Goal: Check status

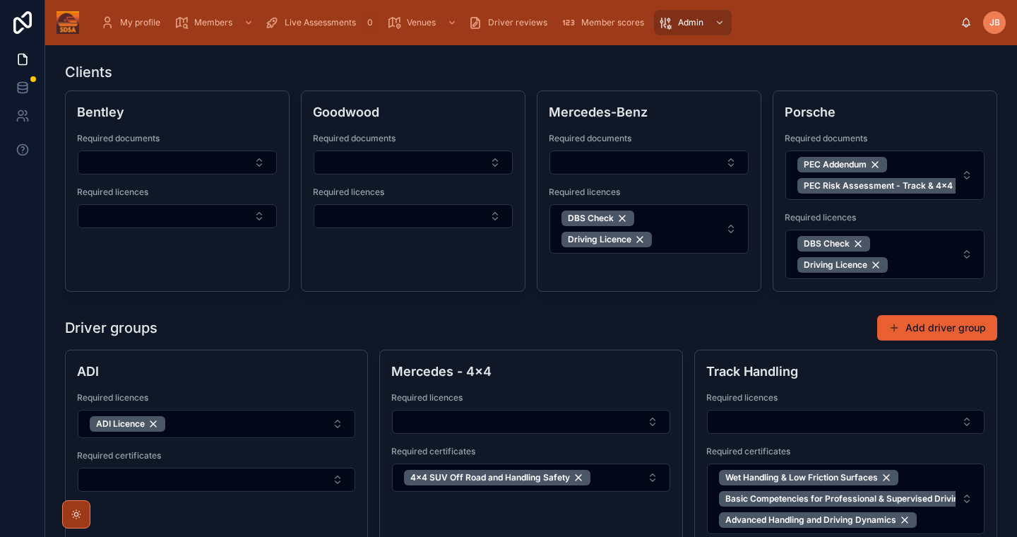
scroll to position [604, 0]
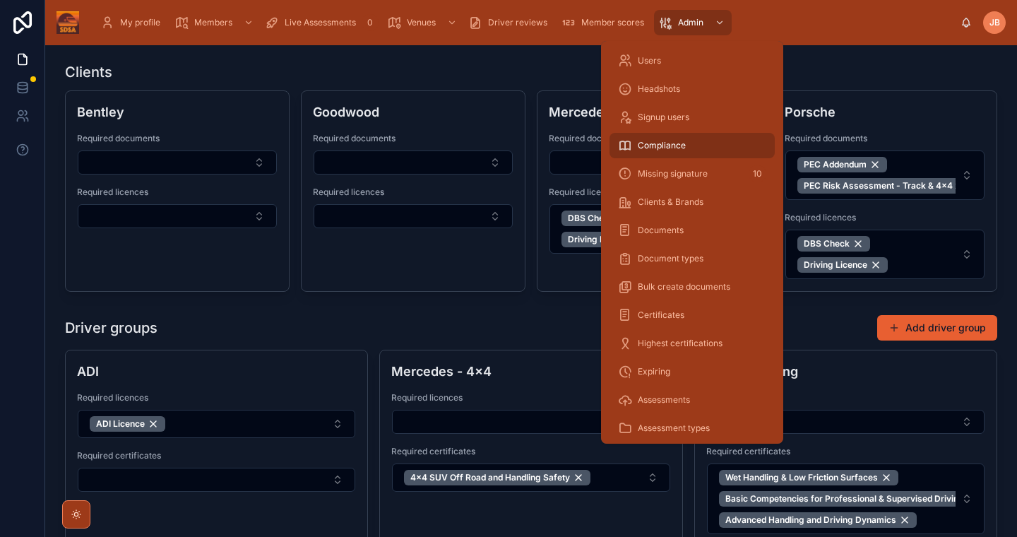
click at [693, 311] on div "Certificates" at bounding box center [692, 315] width 148 height 23
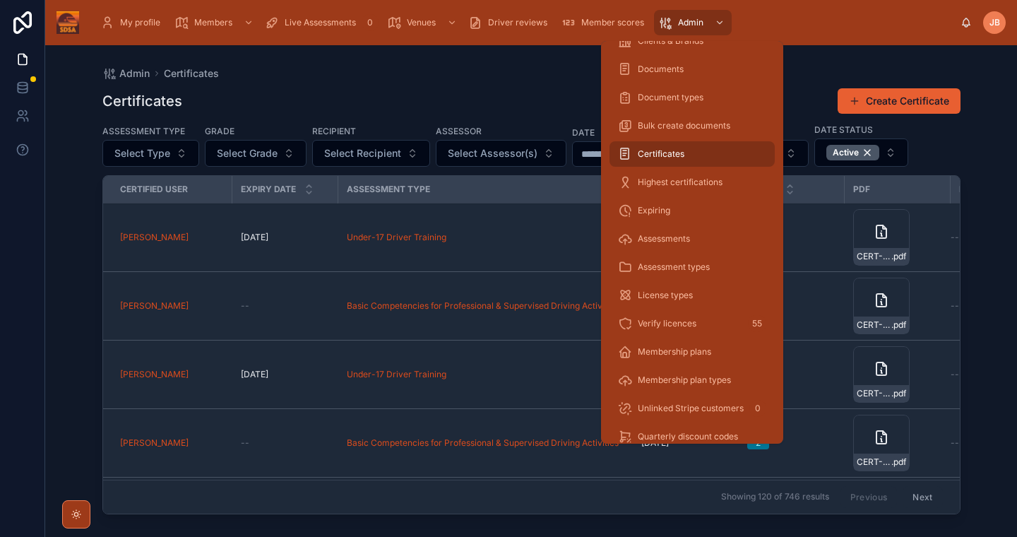
scroll to position [140, 0]
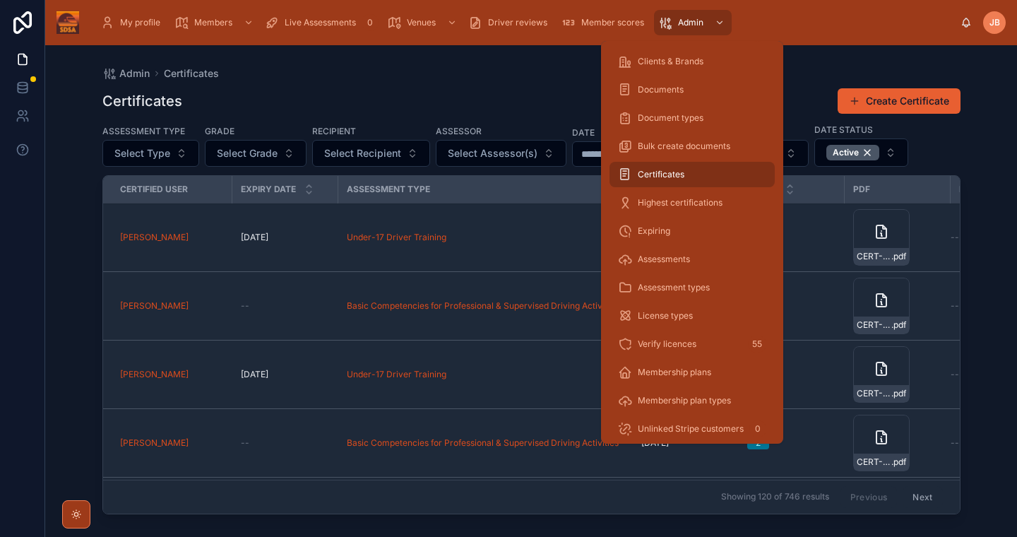
click at [672, 231] on div "Expiring" at bounding box center [692, 231] width 148 height 23
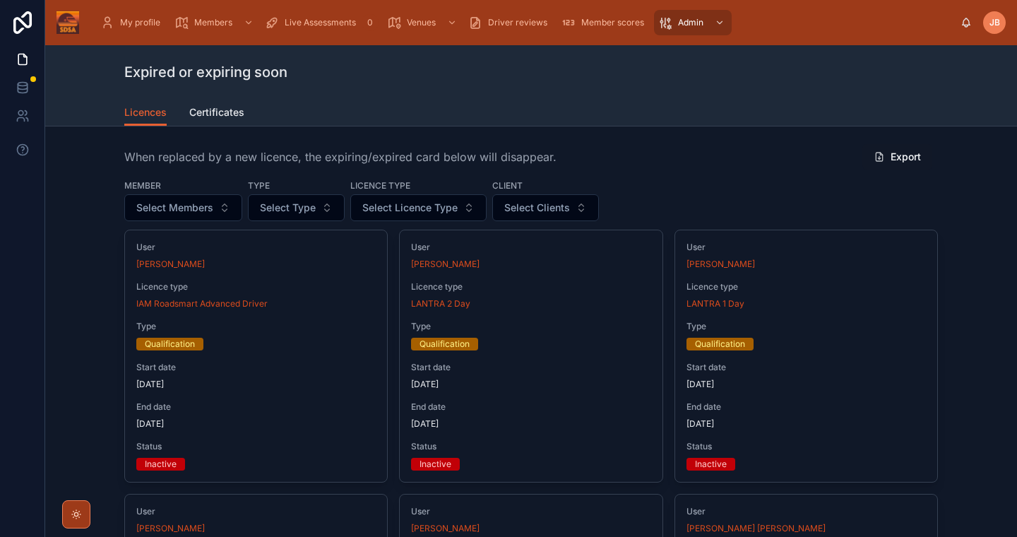
click at [558, 200] on span "Select Clients" at bounding box center [537, 207] width 66 height 14
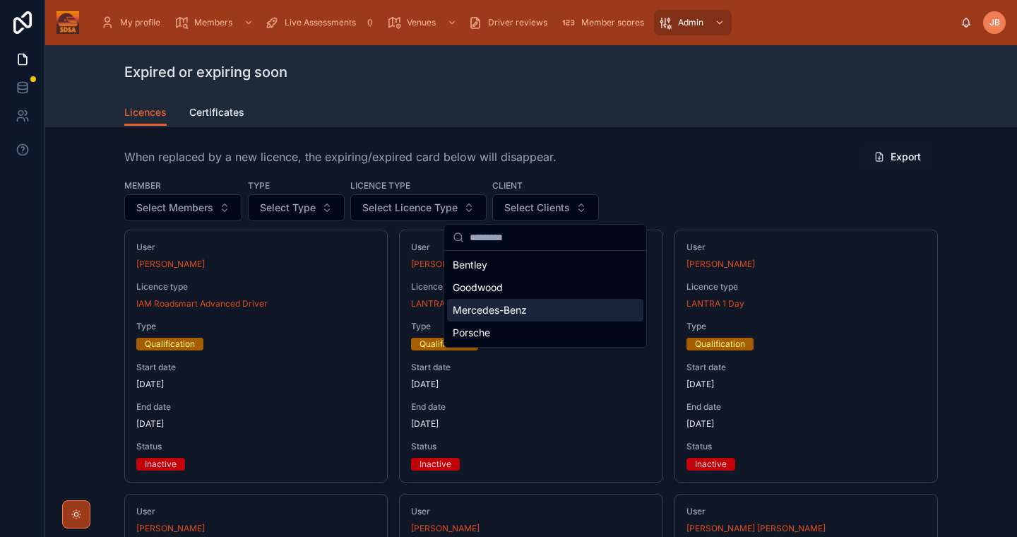
click at [535, 306] on div "Mercedes-Benz" at bounding box center [545, 310] width 196 height 23
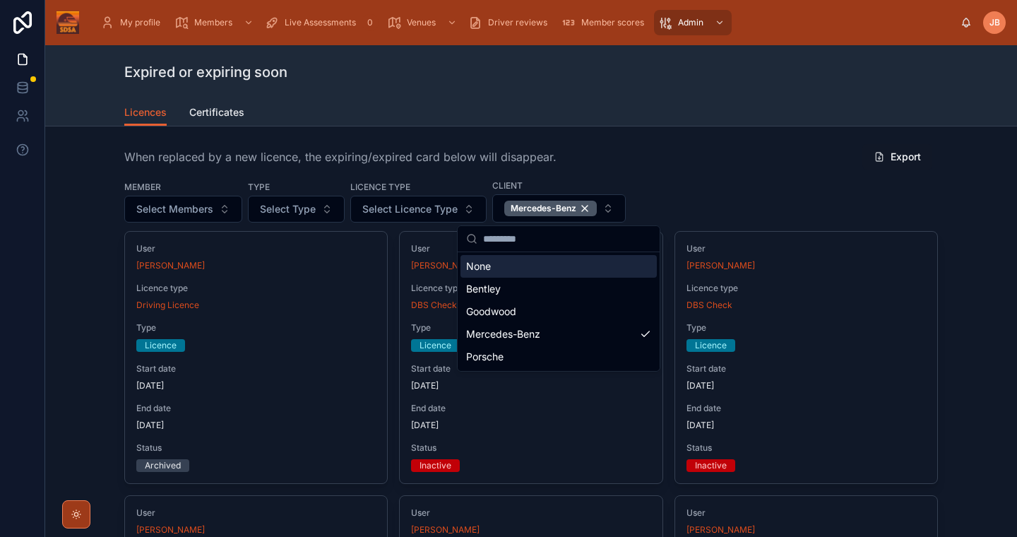
click at [784, 155] on div "When replaced by a new licence, the expiring/expired card below will disappear.…" at bounding box center [530, 156] width 813 height 27
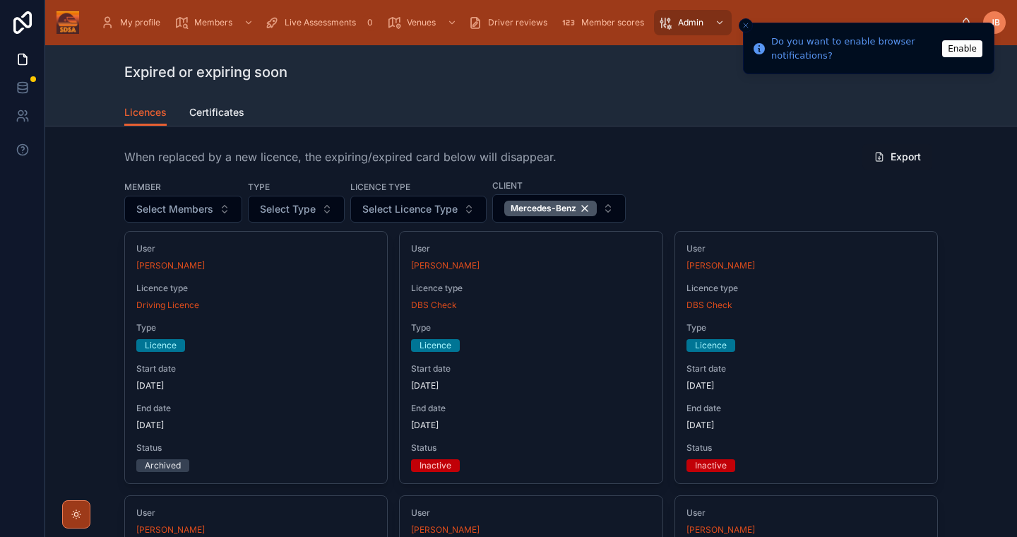
click at [714, 120] on div "Licences Certificates" at bounding box center [530, 112] width 813 height 27
click at [748, 25] on icon "Close toast" at bounding box center [745, 25] width 8 height 8
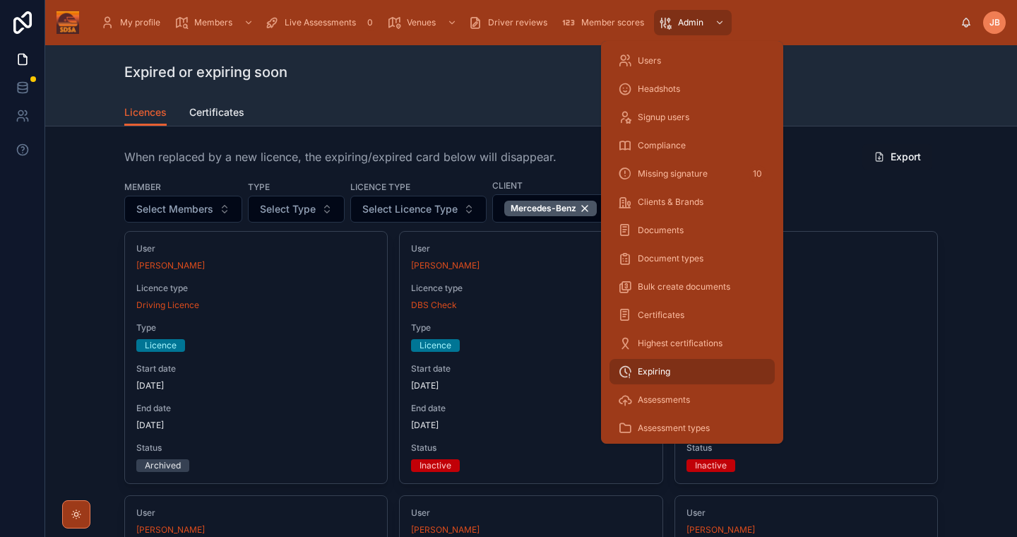
click at [683, 148] on span "Compliance" at bounding box center [661, 145] width 48 height 11
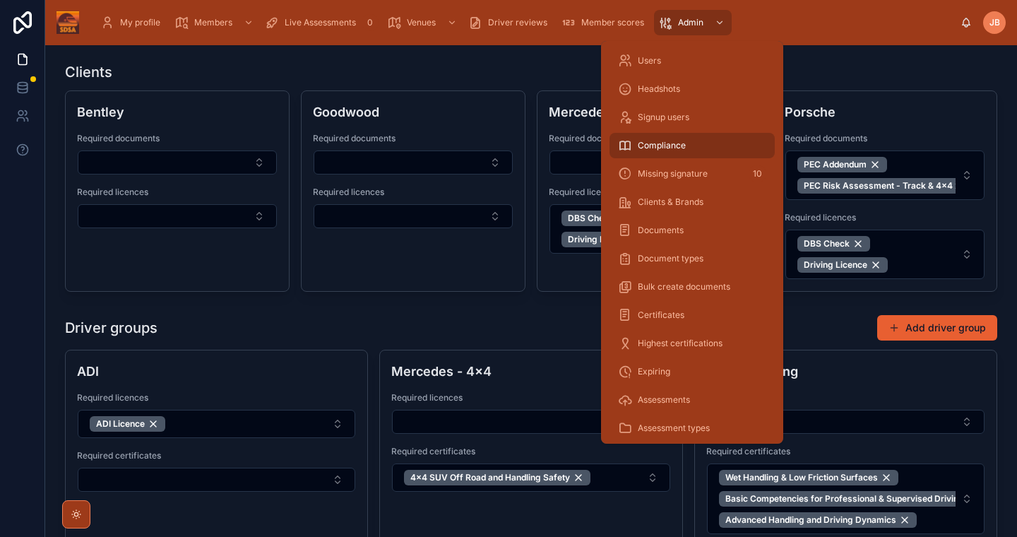
click at [683, 148] on span "Compliance" at bounding box center [661, 145] width 48 height 11
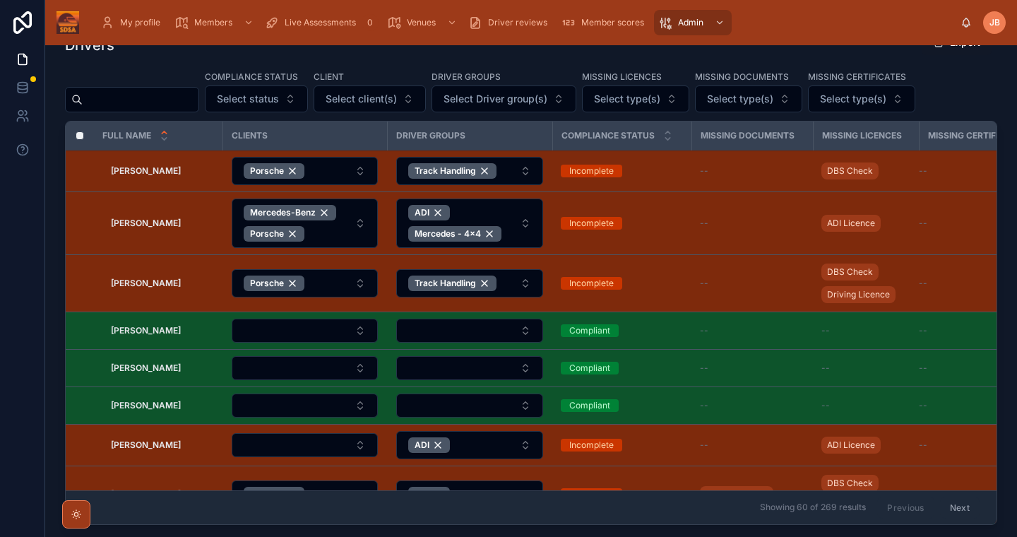
scroll to position [538, 0]
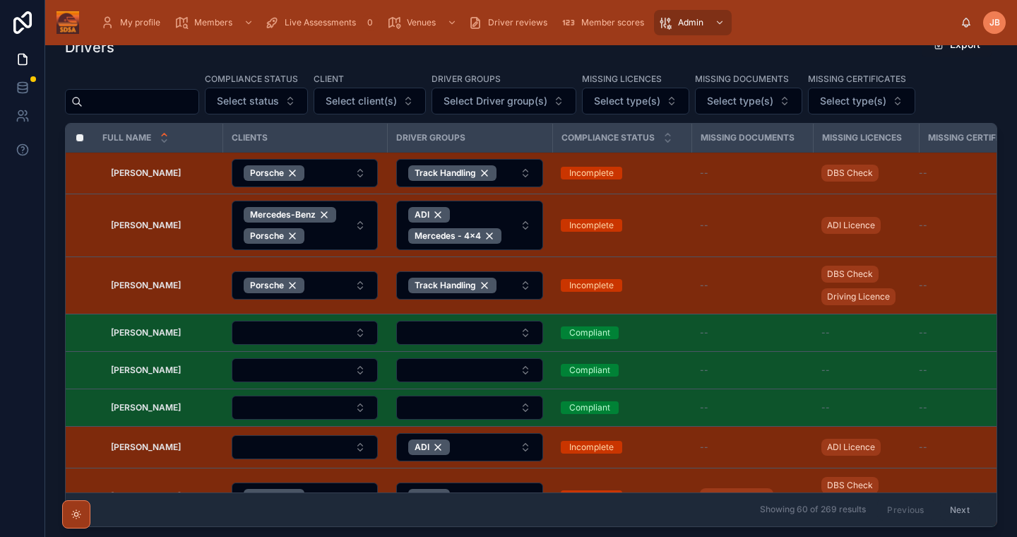
click at [395, 95] on span "Select client(s)" at bounding box center [360, 101] width 71 height 14
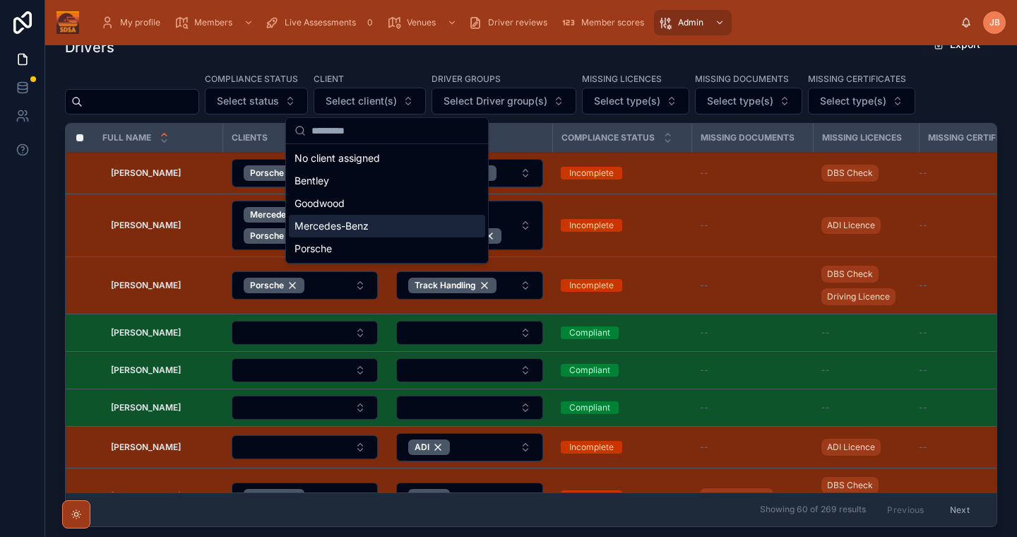
click at [384, 227] on div "Mercedes-Benz" at bounding box center [387, 226] width 196 height 23
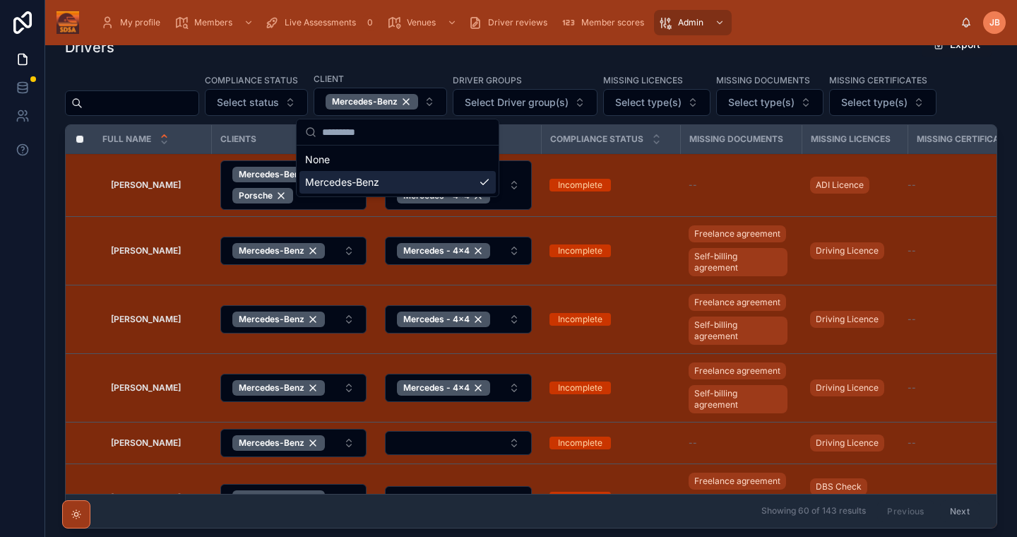
click at [979, 92] on div "Compliance status Select status Client Mercedes-Benz Driver groups Select Drive…" at bounding box center [531, 94] width 932 height 44
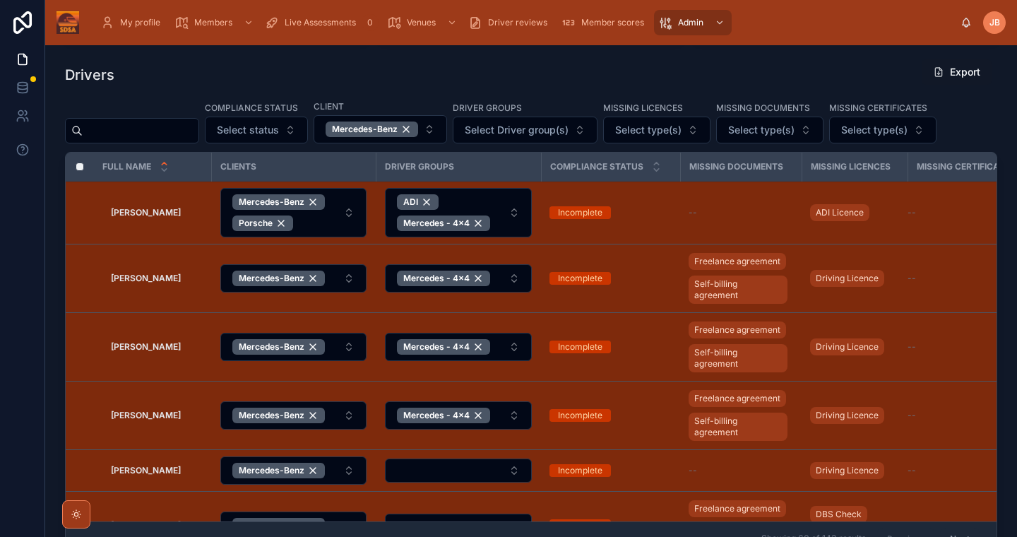
scroll to position [509, 0]
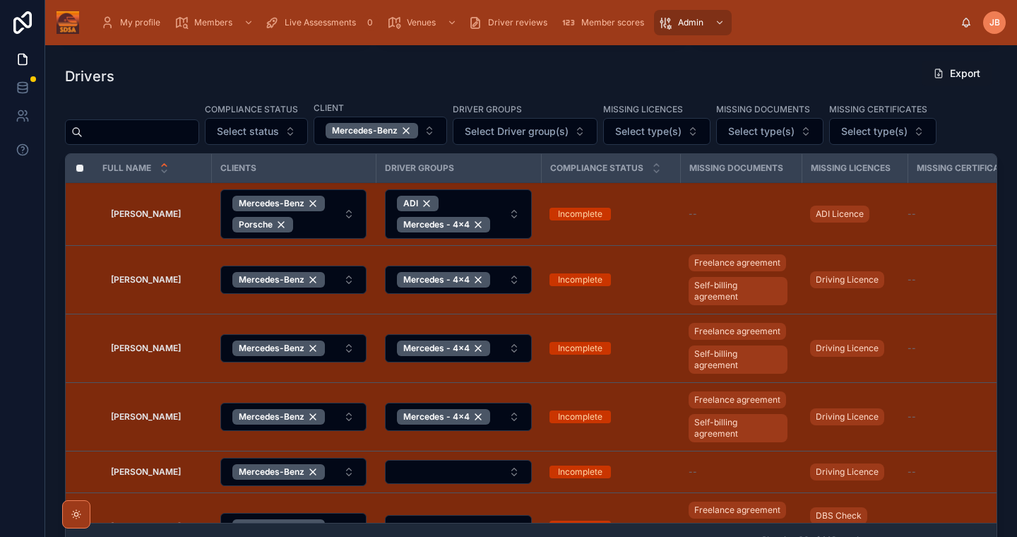
click at [678, 138] on span "Select type(s)" at bounding box center [648, 131] width 66 height 14
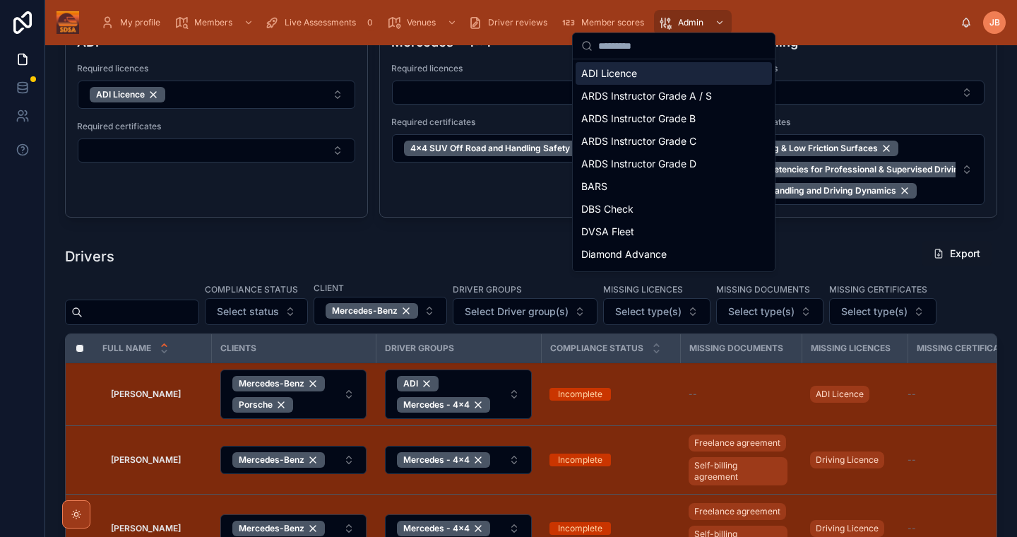
scroll to position [301, 0]
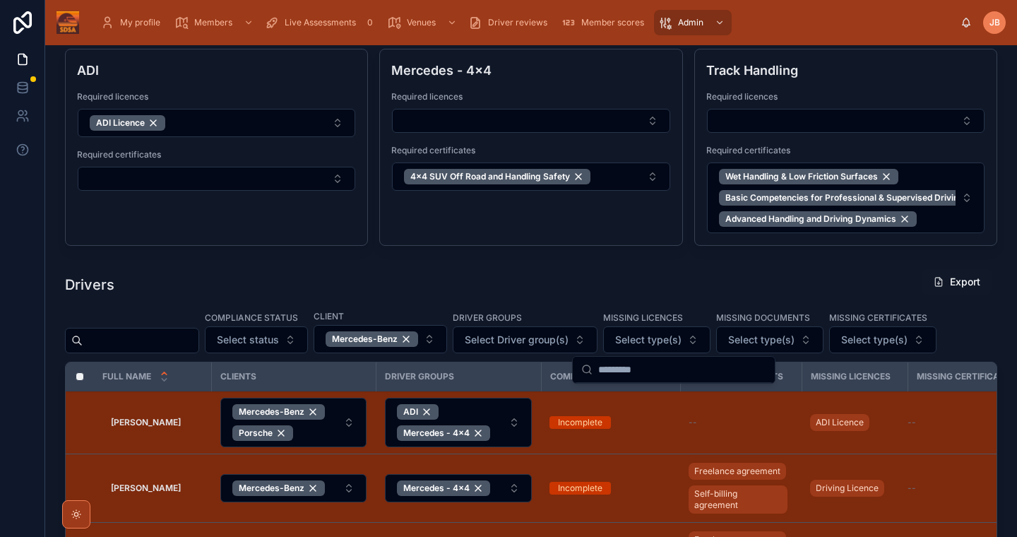
click at [544, 285] on div "Drivers Export" at bounding box center [531, 284] width 932 height 32
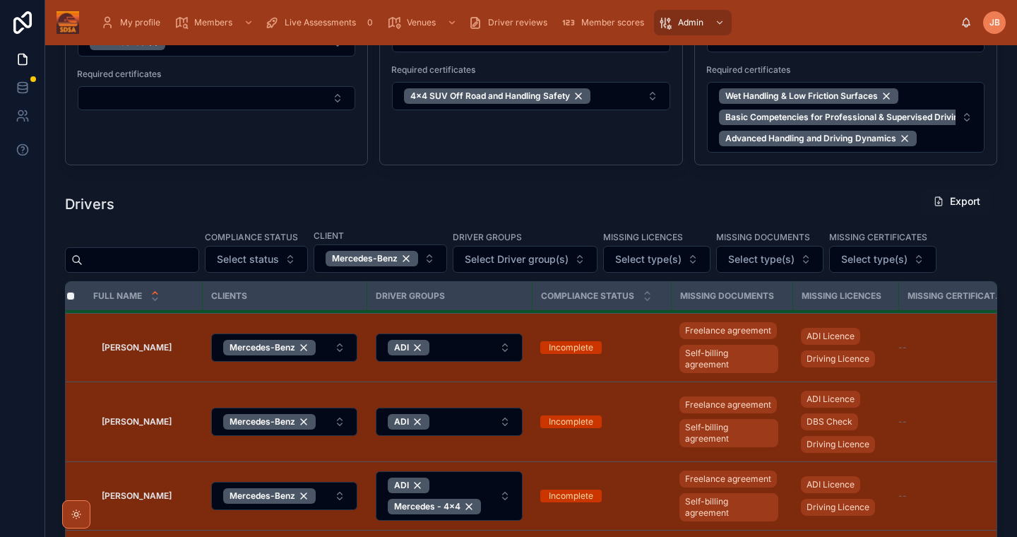
scroll to position [438, 0]
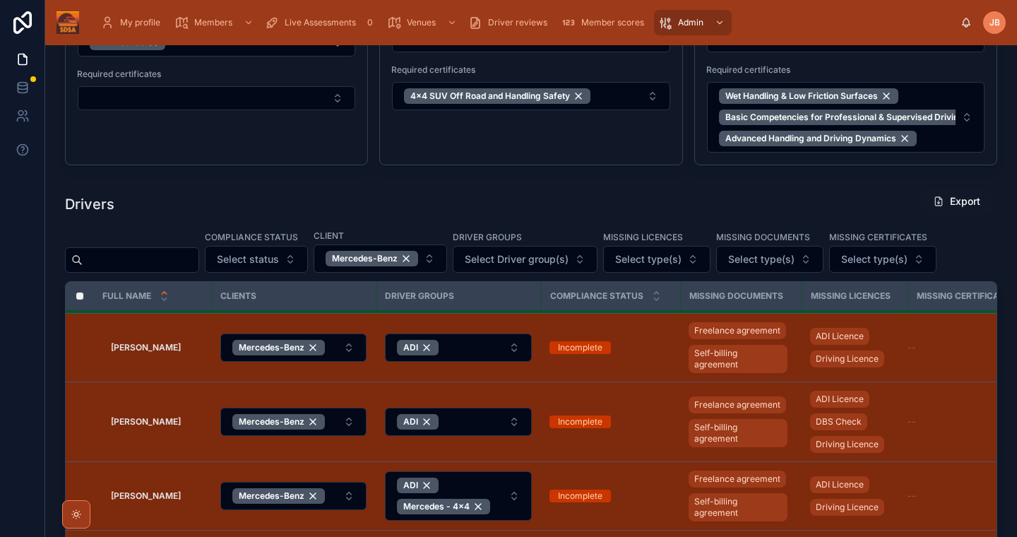
click at [308, 252] on button "Select status" at bounding box center [256, 259] width 103 height 27
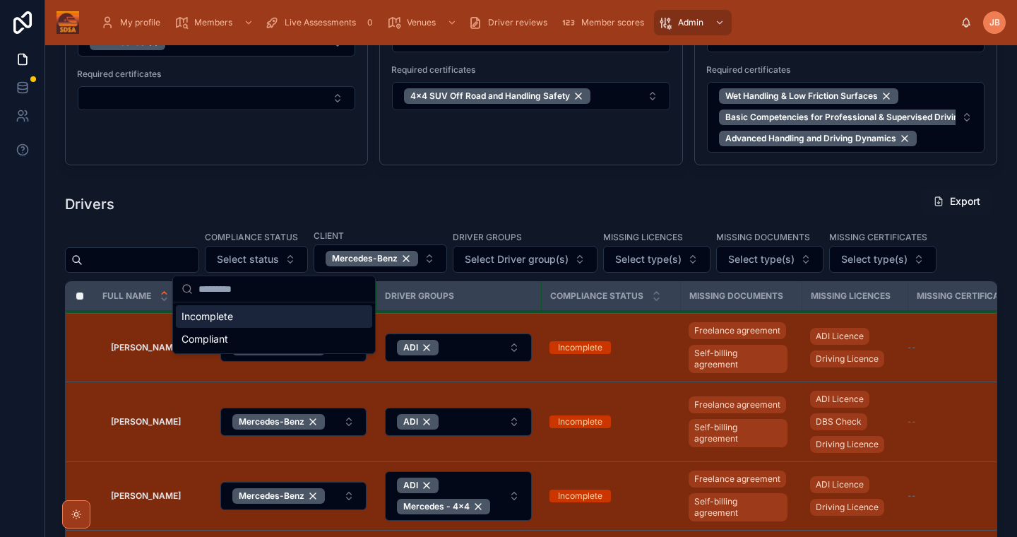
click at [289, 321] on div "Incomplete" at bounding box center [274, 316] width 196 height 23
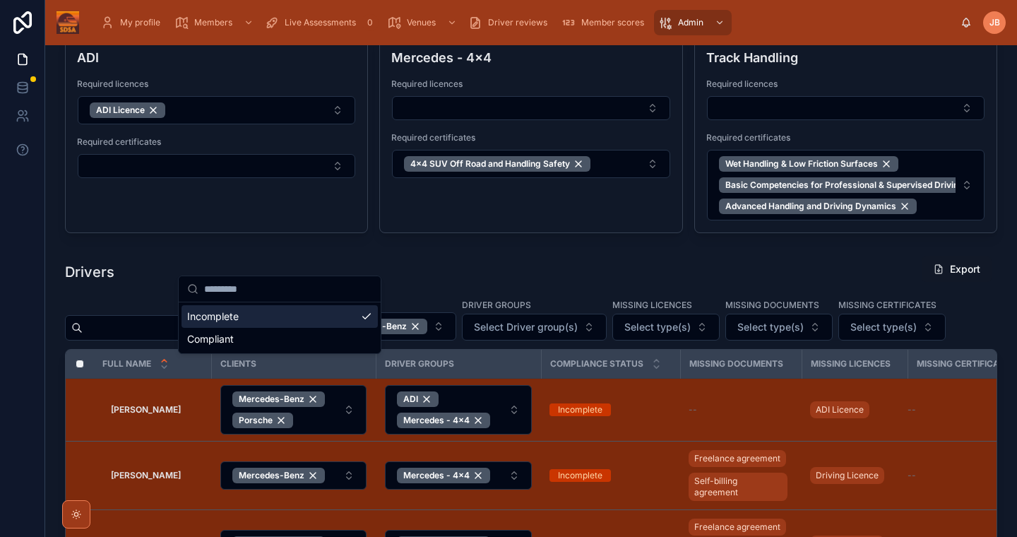
scroll to position [381, 0]
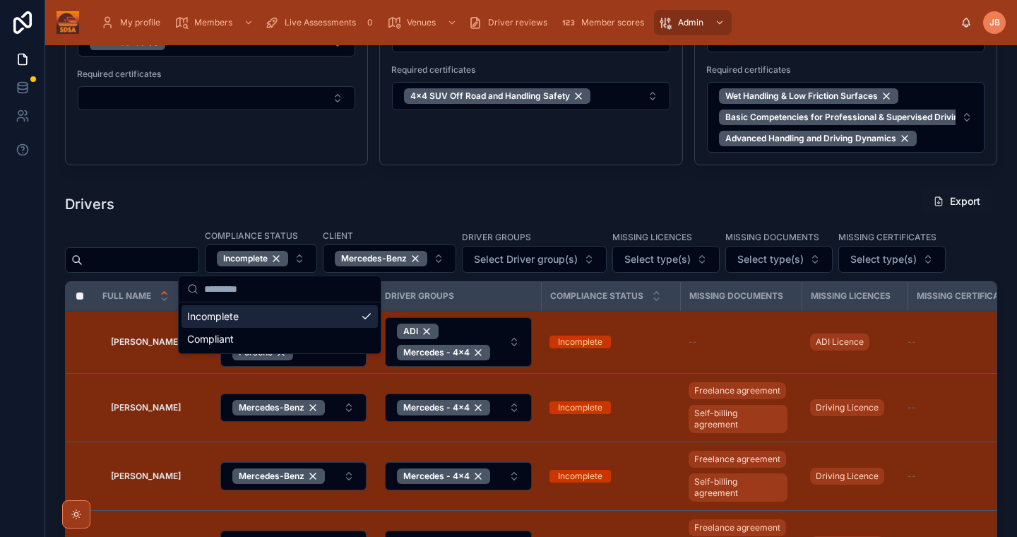
click at [573, 265] on span "Select Driver group(s)" at bounding box center [526, 259] width 104 height 14
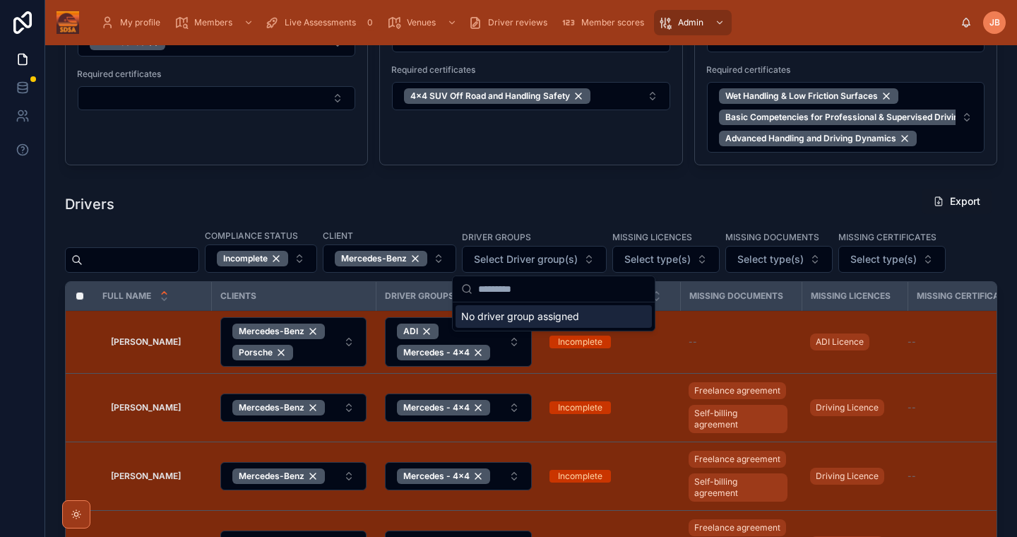
click at [671, 198] on div "Drivers Export" at bounding box center [531, 204] width 932 height 32
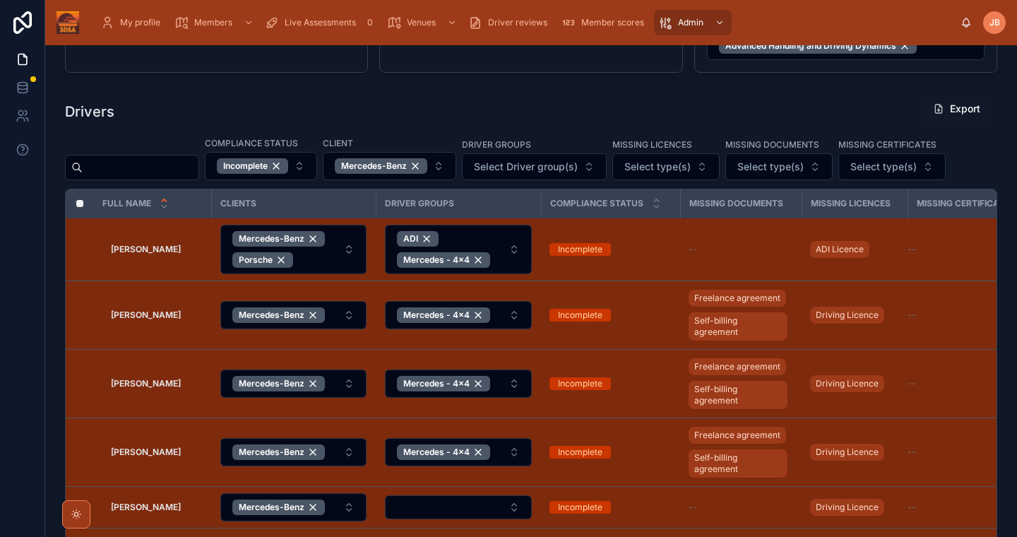
scroll to position [0, 0]
